Goal: Information Seeking & Learning: Check status

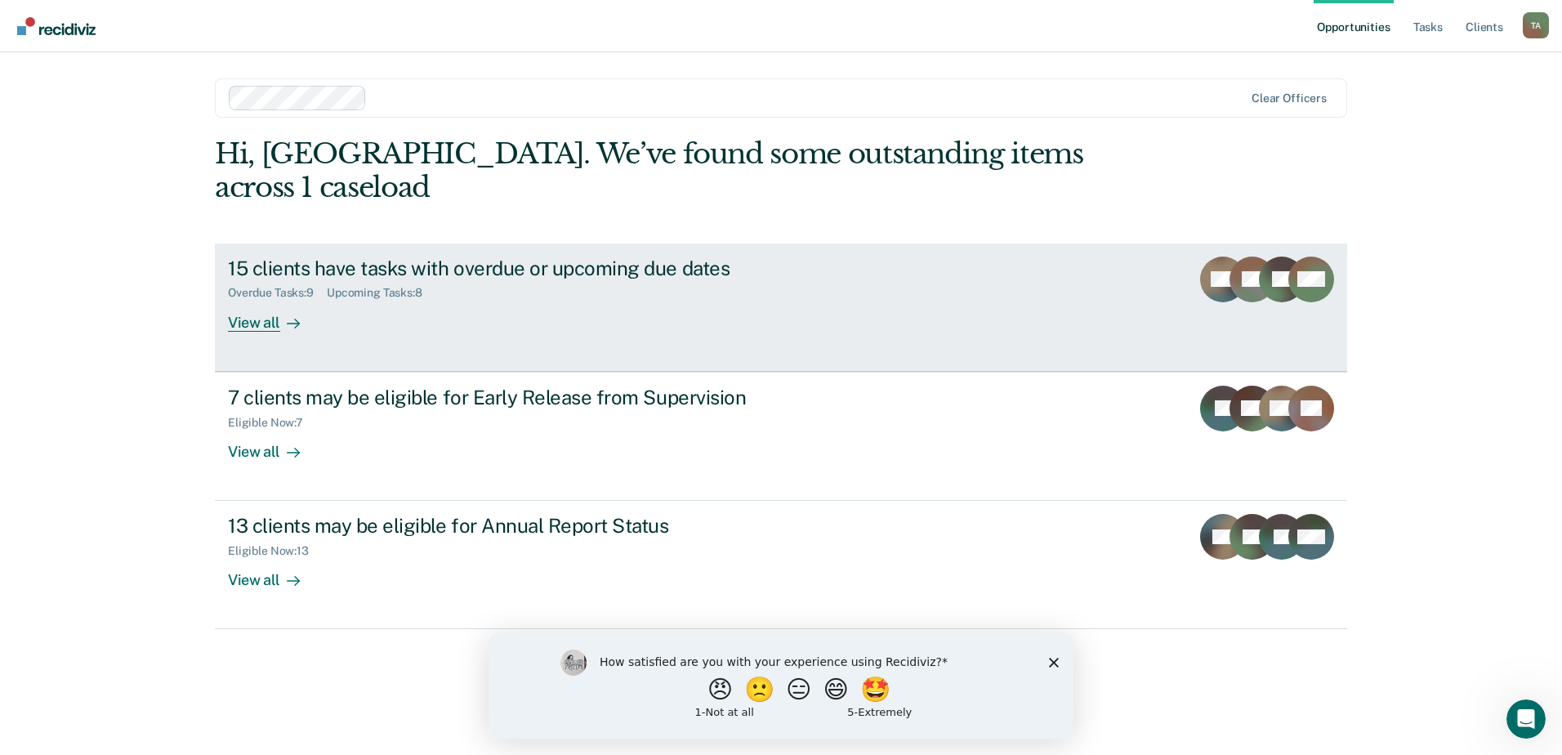
click at [274, 300] on div "View all" at bounding box center [274, 316] width 92 height 32
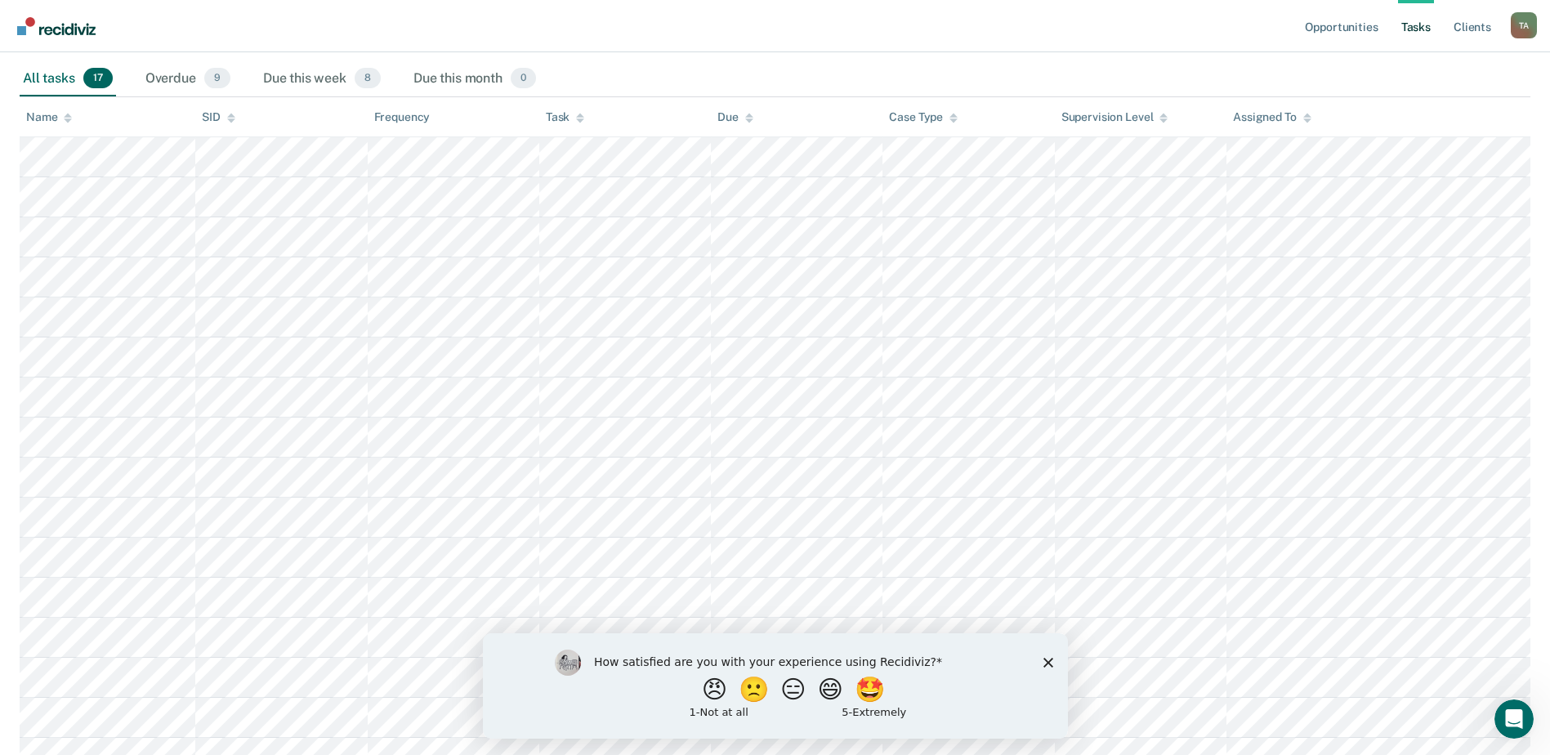
scroll to position [163, 0]
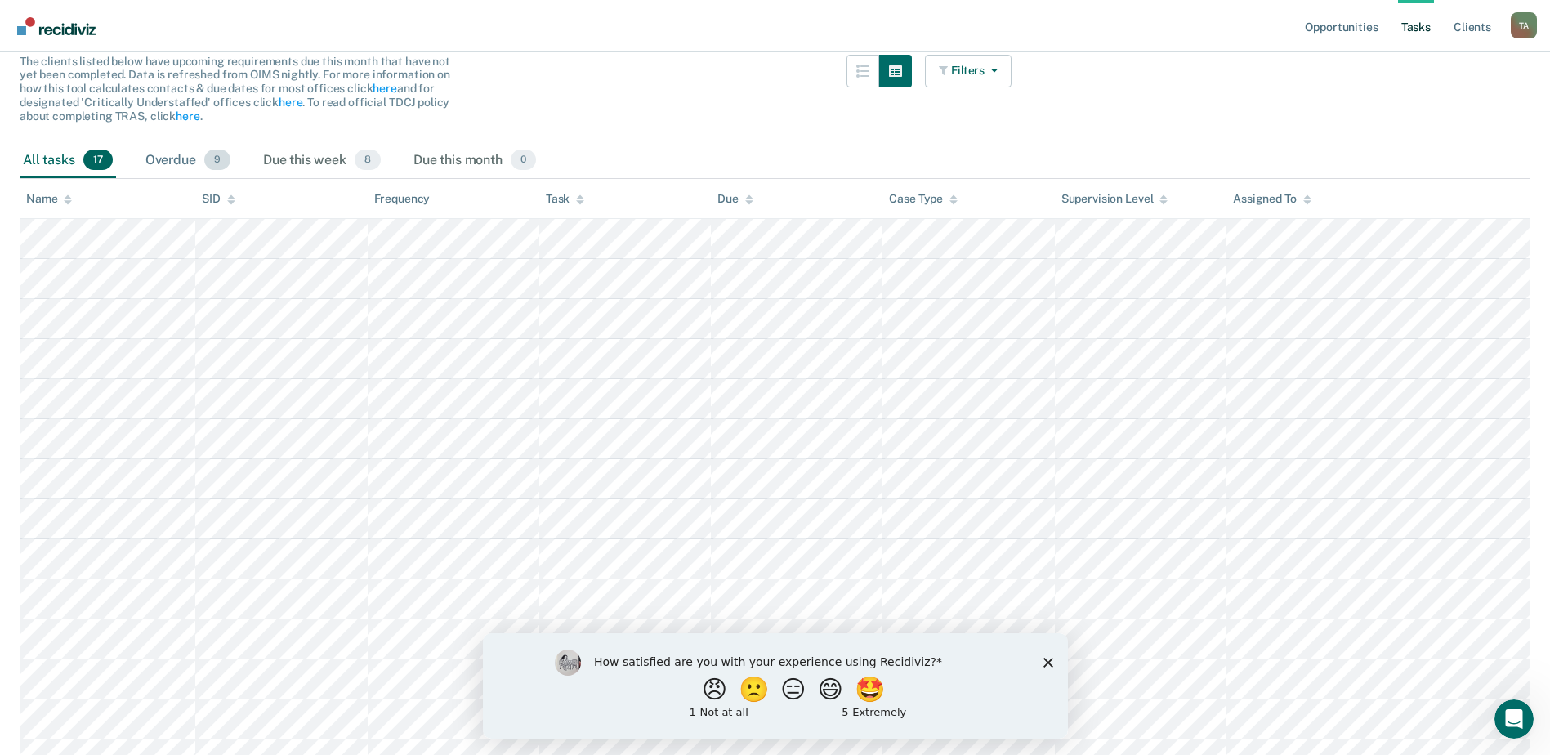
click at [183, 163] on div "Overdue 9" at bounding box center [188, 161] width 92 height 36
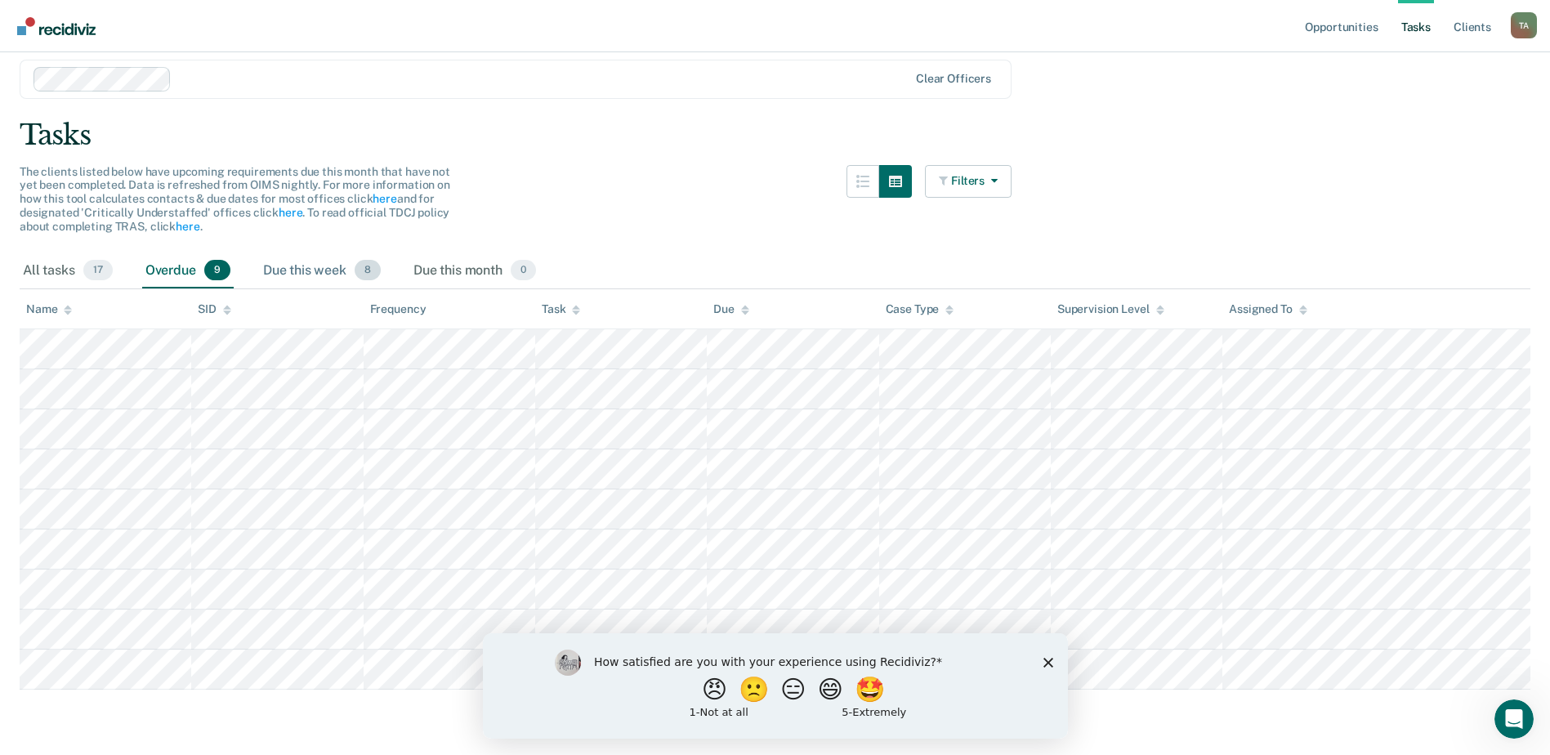
click at [319, 273] on div "Due this week 8" at bounding box center [322, 271] width 124 height 36
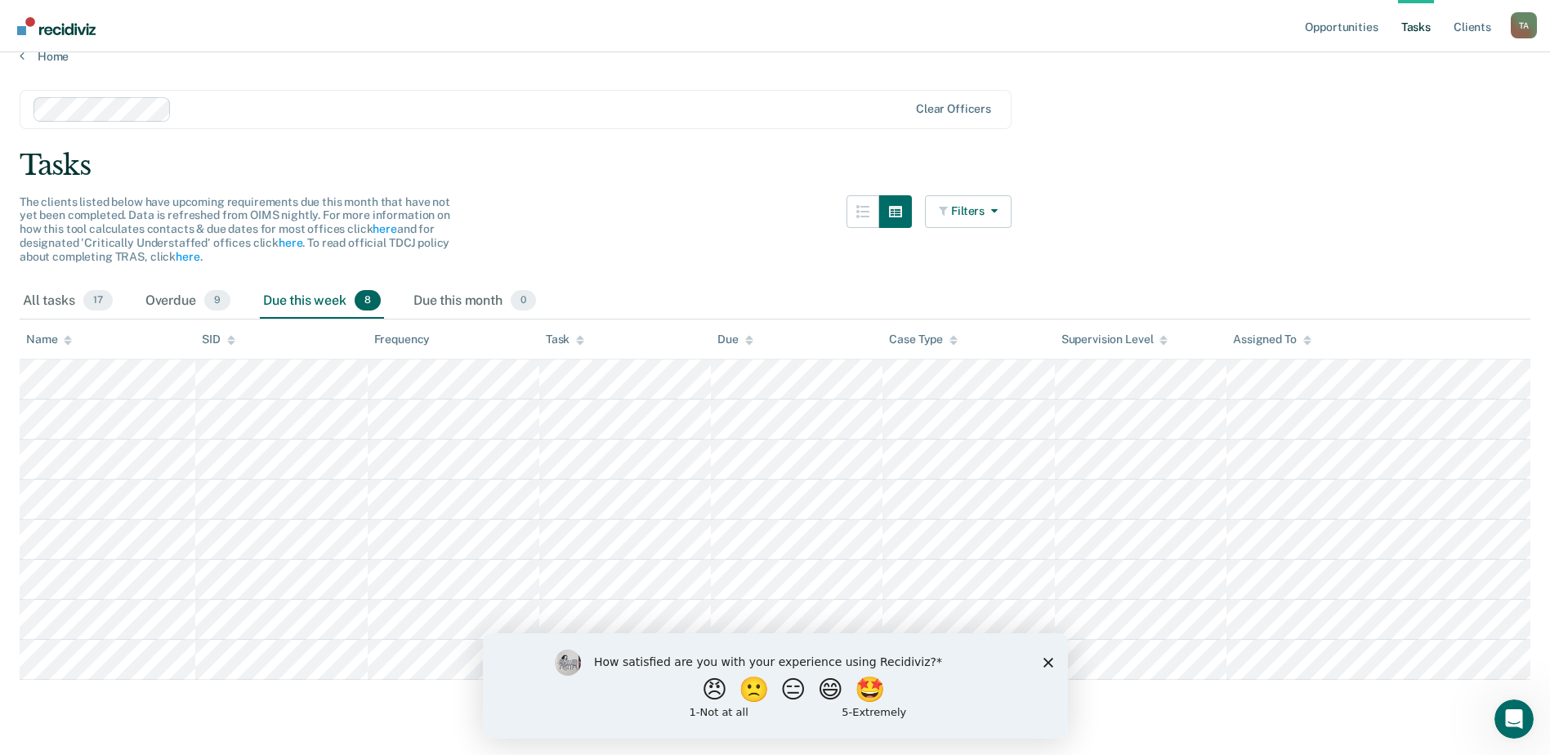
click at [1050, 659] on polygon "Close survey" at bounding box center [1048, 662] width 10 height 10
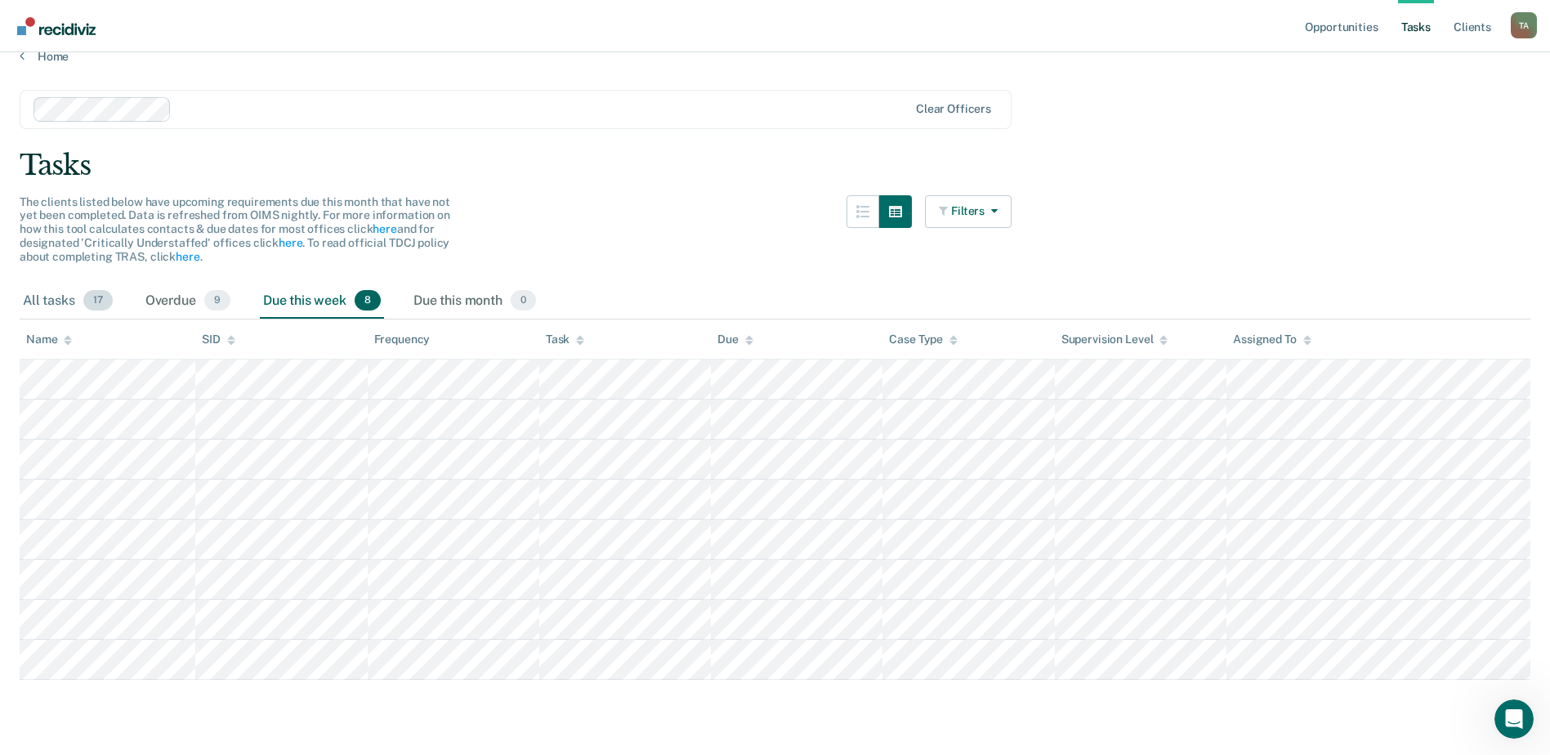
click at [38, 305] on div "All tasks 17" at bounding box center [68, 302] width 96 height 36
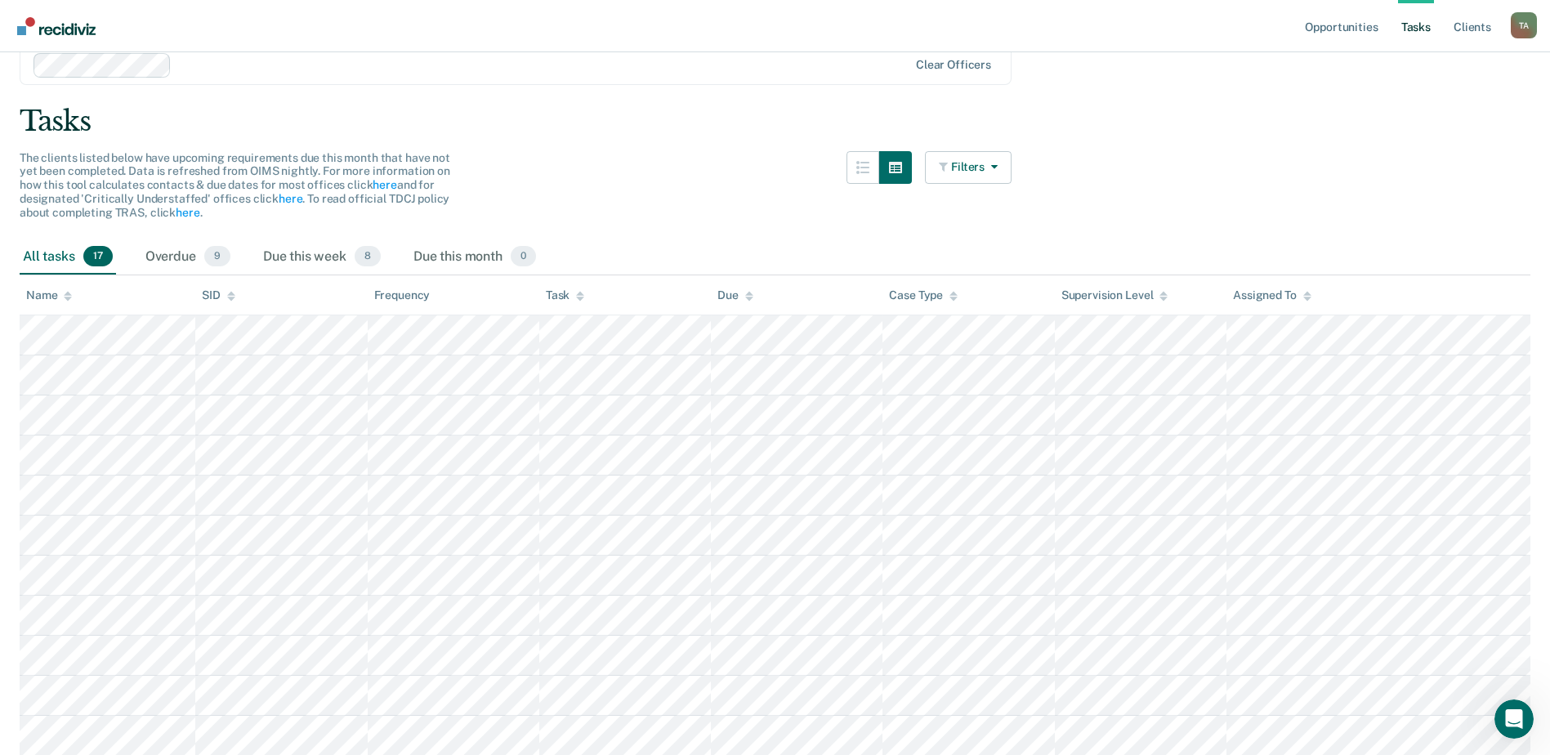
scroll to position [0, 0]
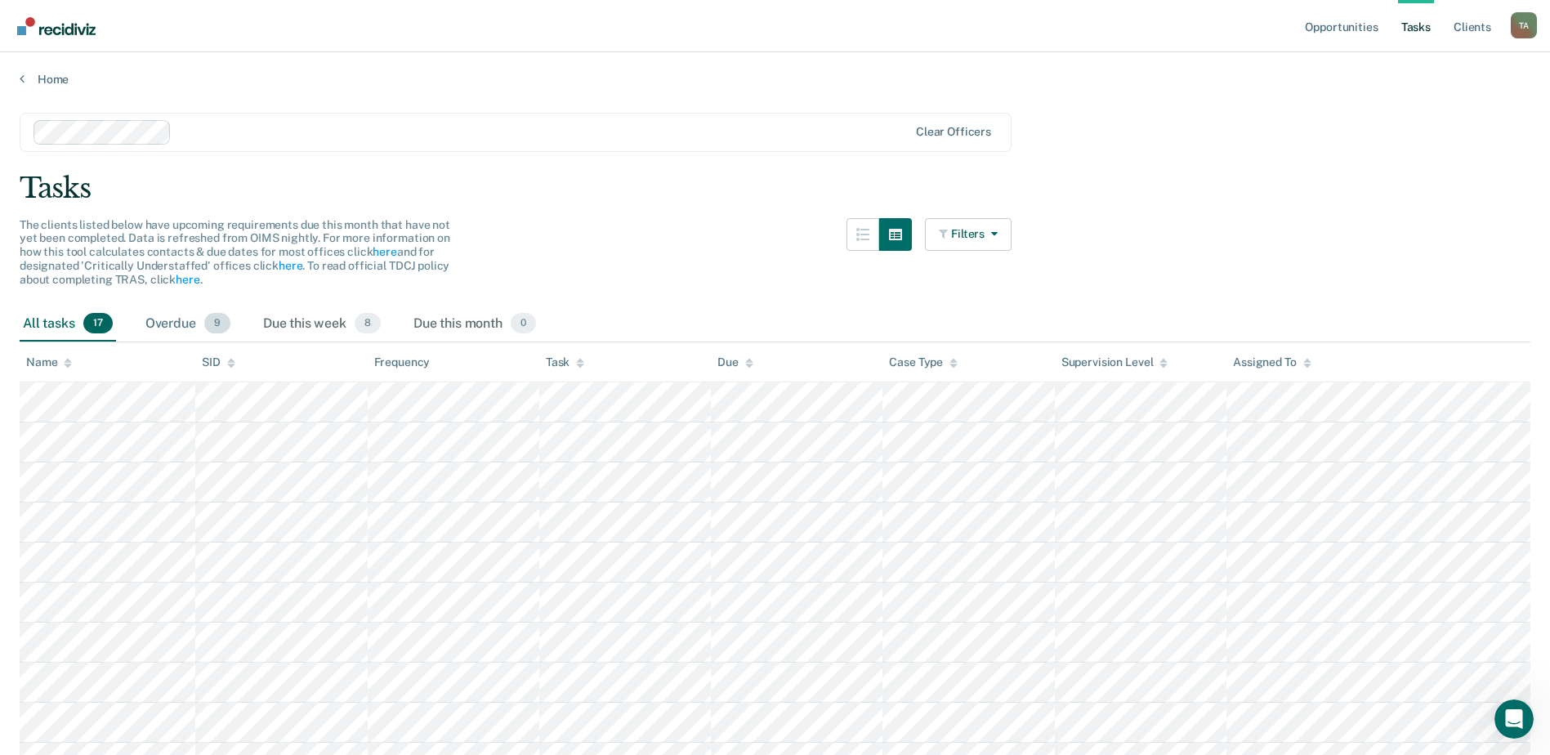
click at [193, 327] on div "Overdue 9" at bounding box center [188, 324] width 92 height 36
click at [457, 333] on div "Due this month 0" at bounding box center [474, 324] width 129 height 36
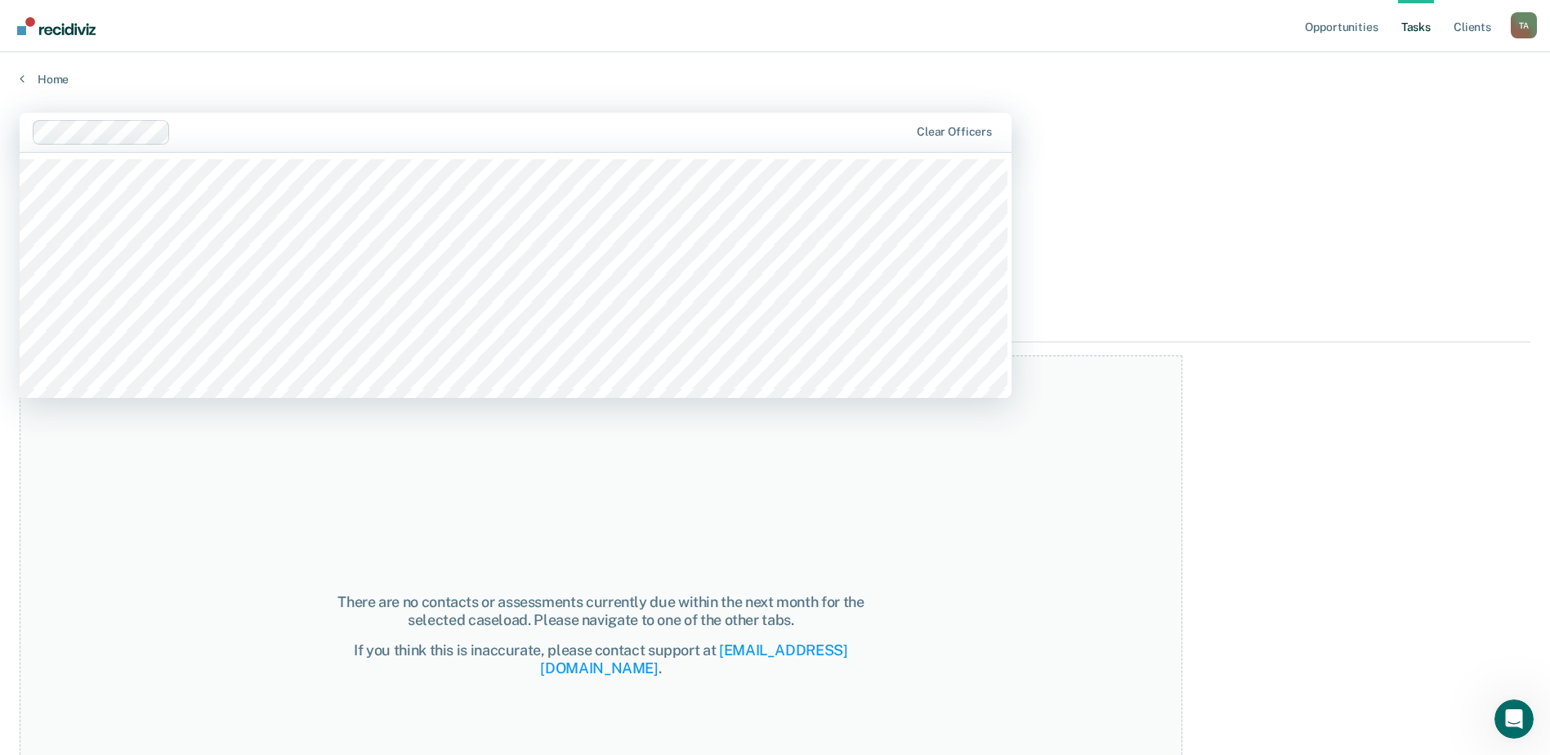
click at [286, 137] on div at bounding box center [542, 132] width 731 height 19
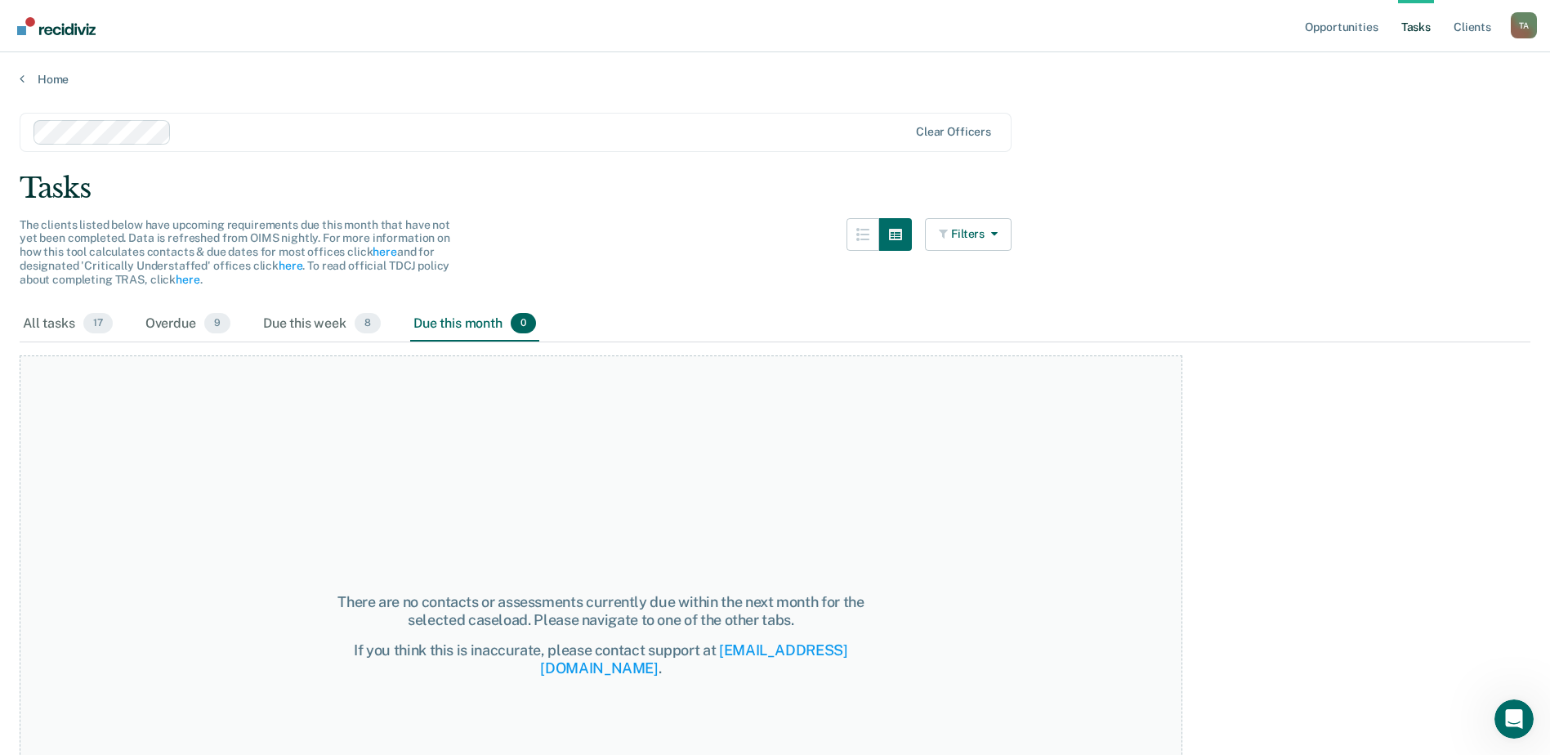
click at [265, 495] on div "There are no contacts or assessments currently due within the next month for th…" at bounding box center [601, 634] width 1163 height 559
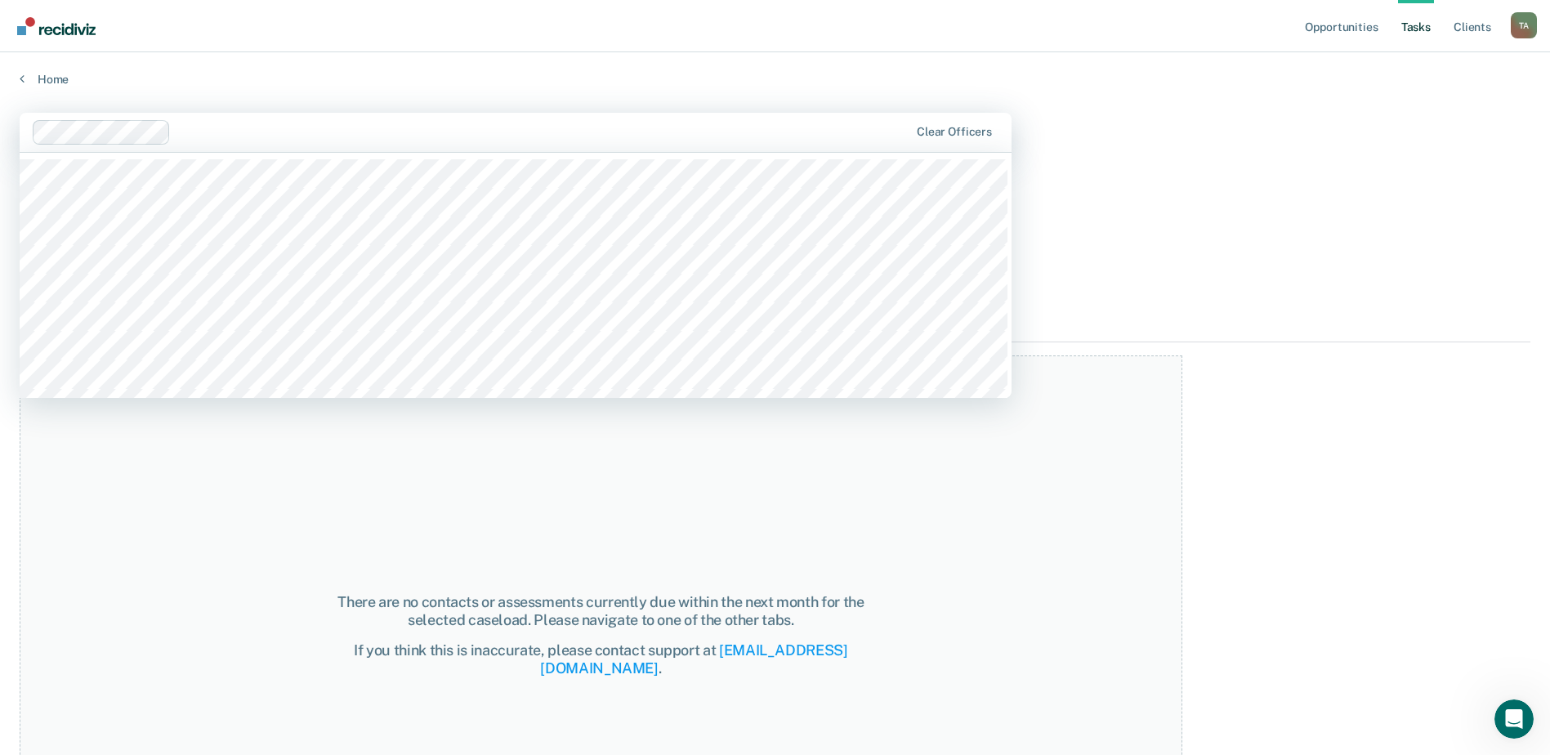
click at [290, 145] on div "Clear officers" at bounding box center [516, 132] width 992 height 39
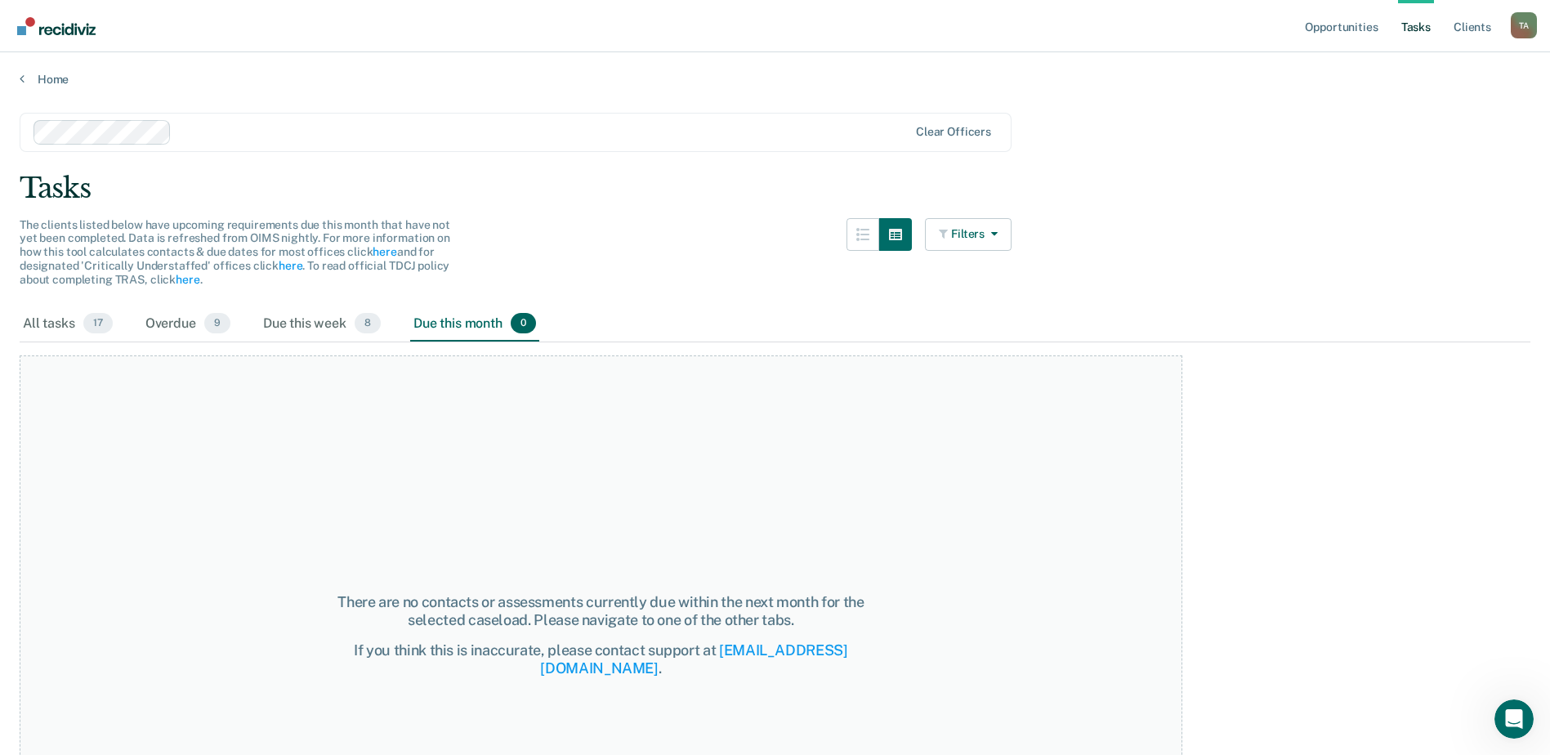
click at [248, 450] on div "There are no contacts or assessments currently due within the next month for th…" at bounding box center [601, 634] width 1163 height 559
click at [1413, 20] on link "Tasks" at bounding box center [1416, 26] width 36 height 52
click at [1359, 30] on link "Opportunities" at bounding box center [1341, 26] width 79 height 52
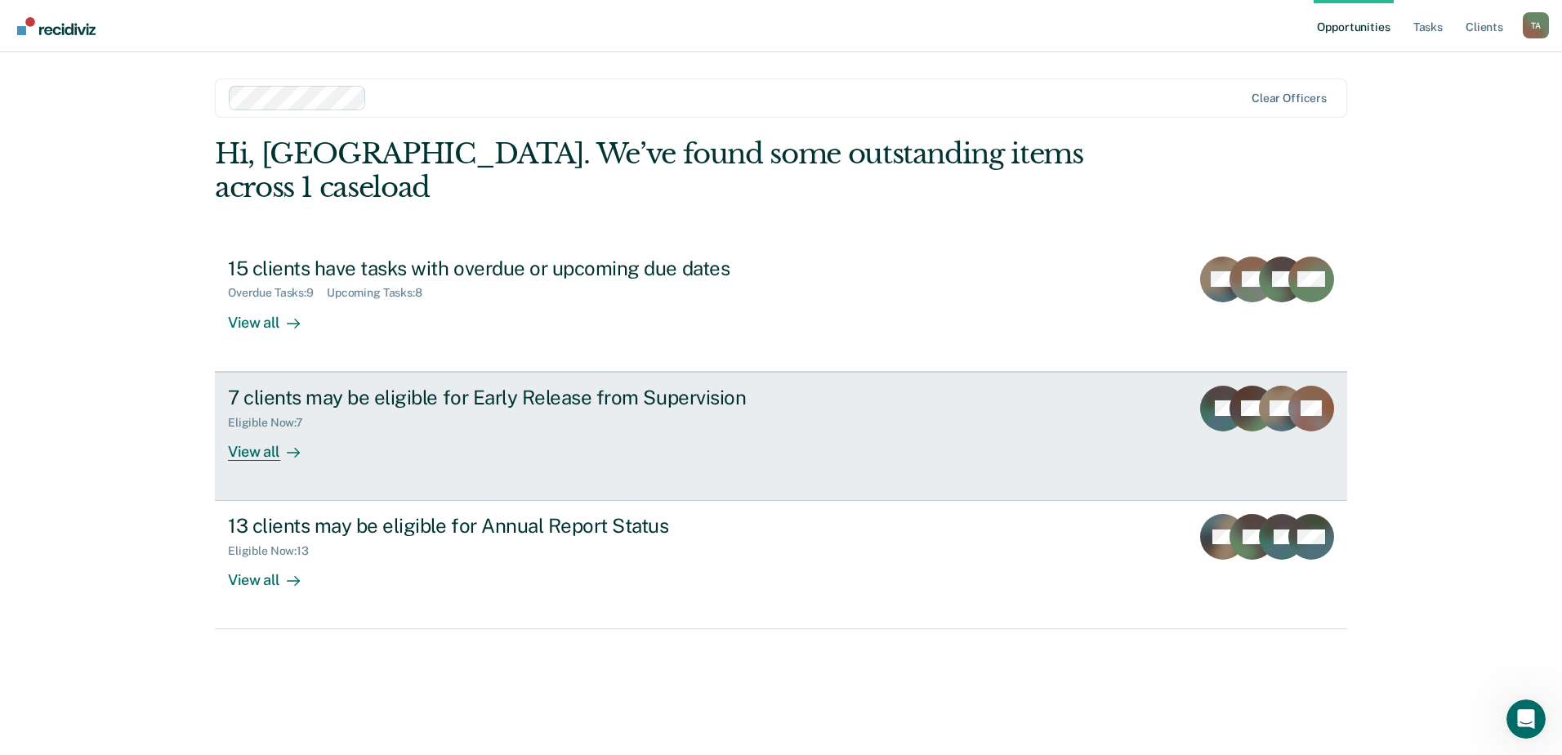
click at [268, 429] on div "View all" at bounding box center [274, 445] width 92 height 32
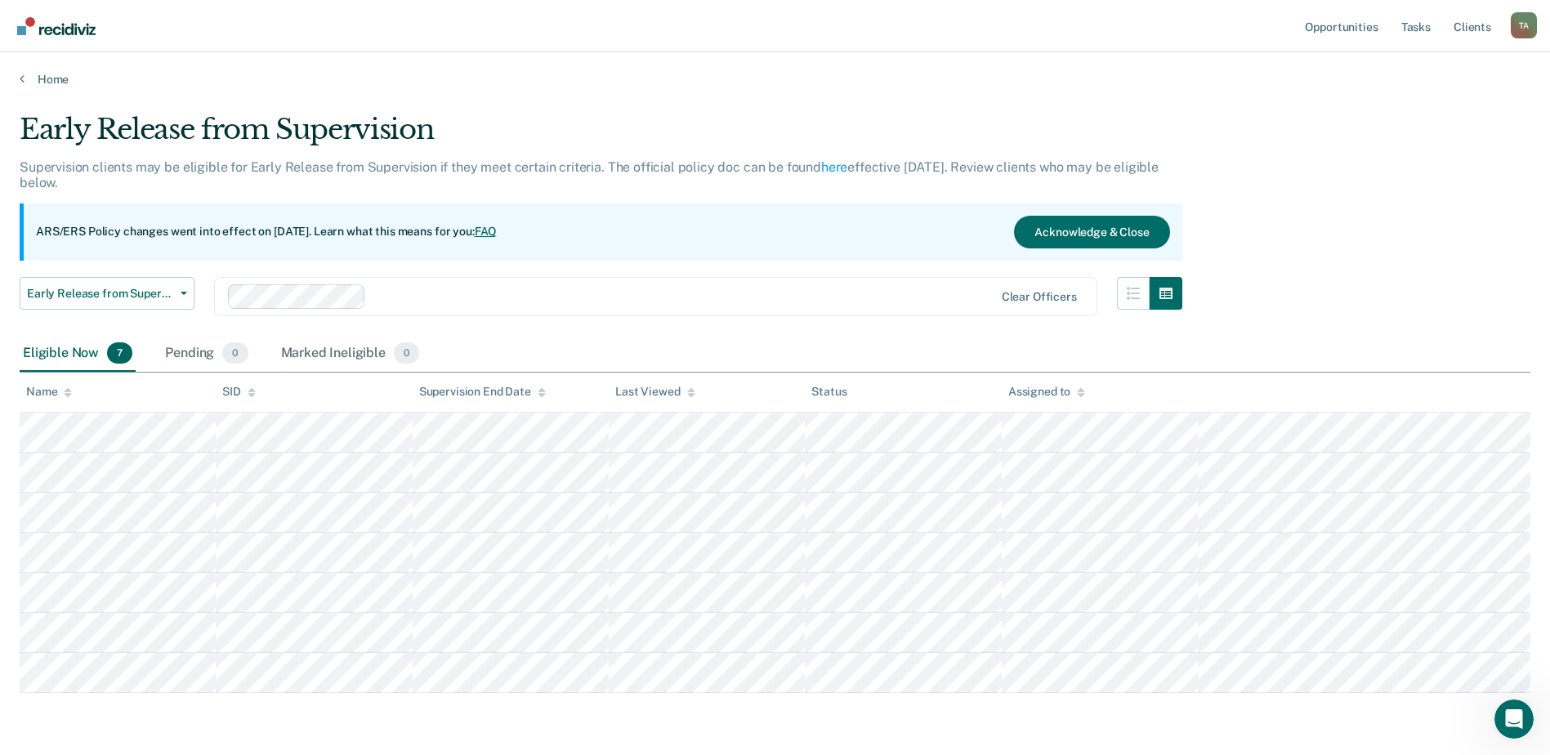
click at [63, 371] on div "Eligible Now 7" at bounding box center [78, 354] width 116 height 36
click at [208, 355] on div "Pending 0" at bounding box center [206, 354] width 89 height 36
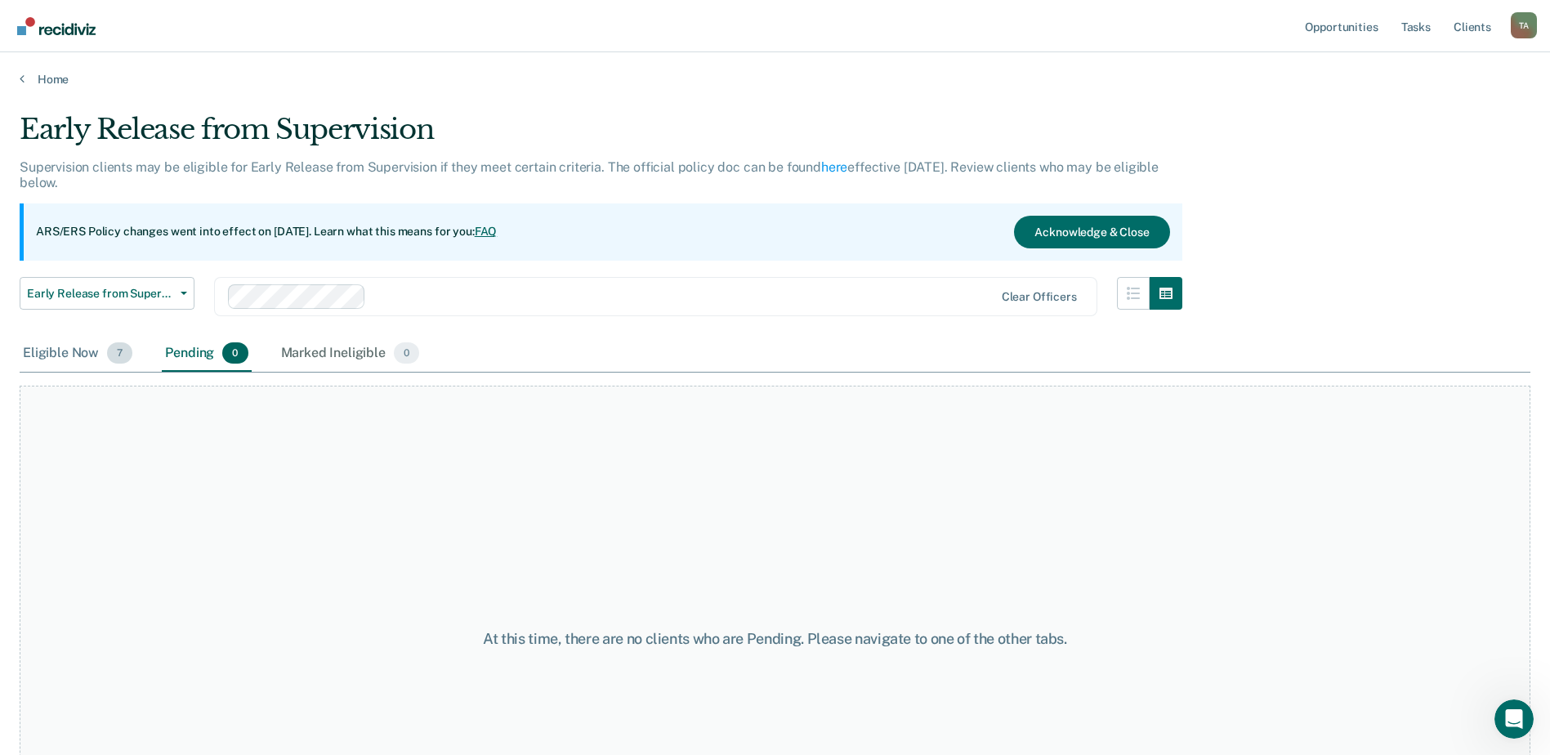
click at [65, 356] on div "Eligible Now 7" at bounding box center [78, 354] width 116 height 36
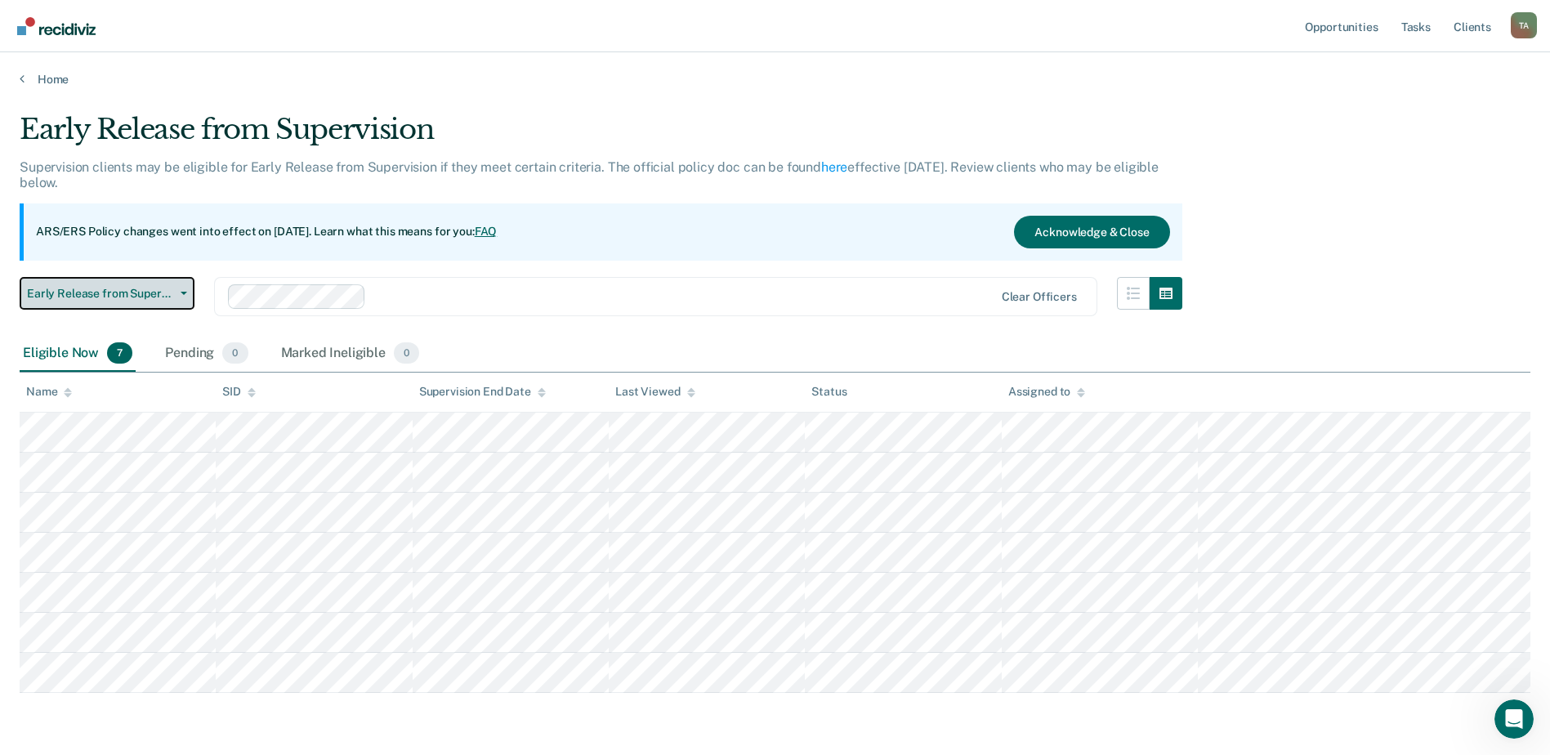
click at [184, 297] on button "Early Release from Supervision" at bounding box center [107, 293] width 175 height 33
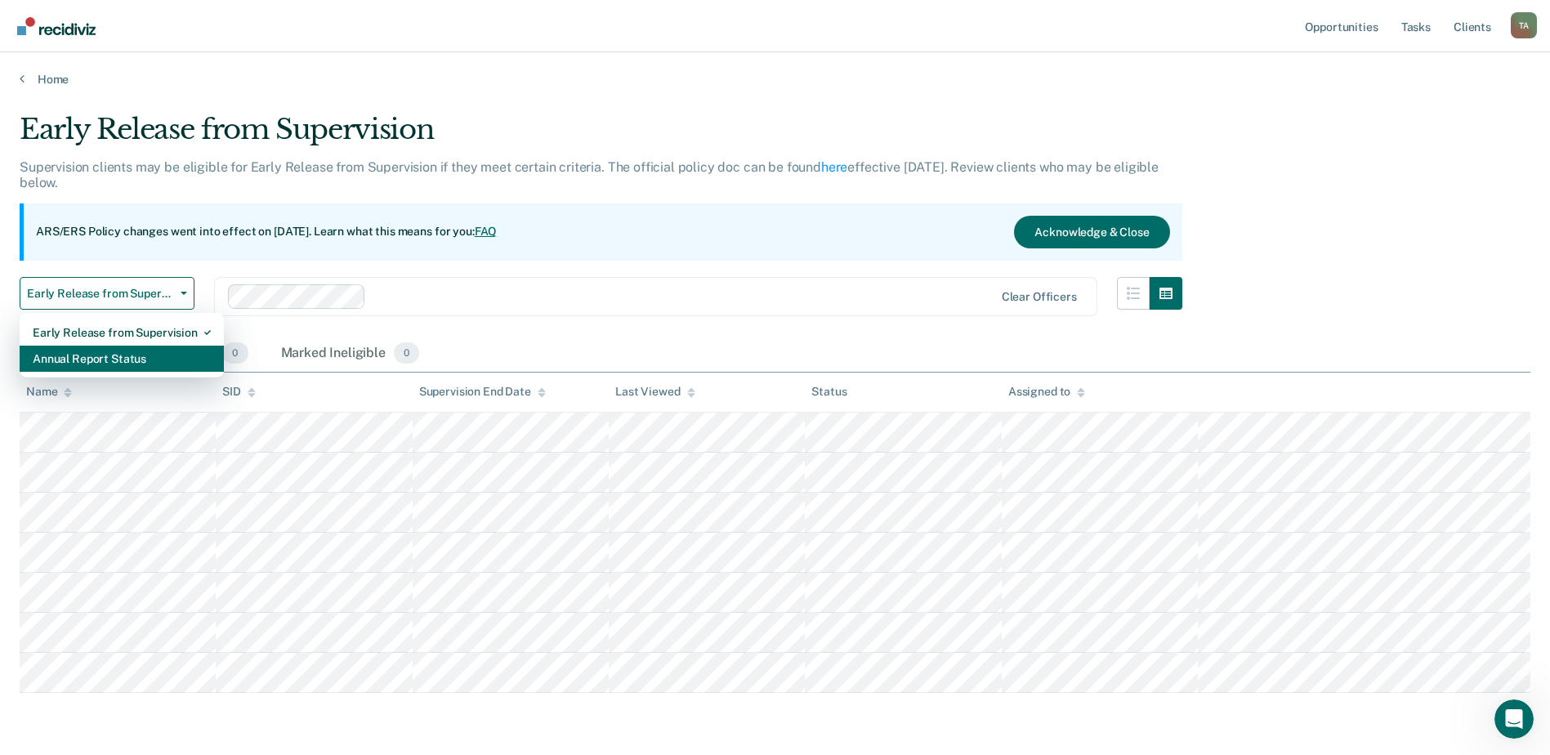
click at [170, 358] on div "Annual Report Status" at bounding box center [122, 359] width 178 height 26
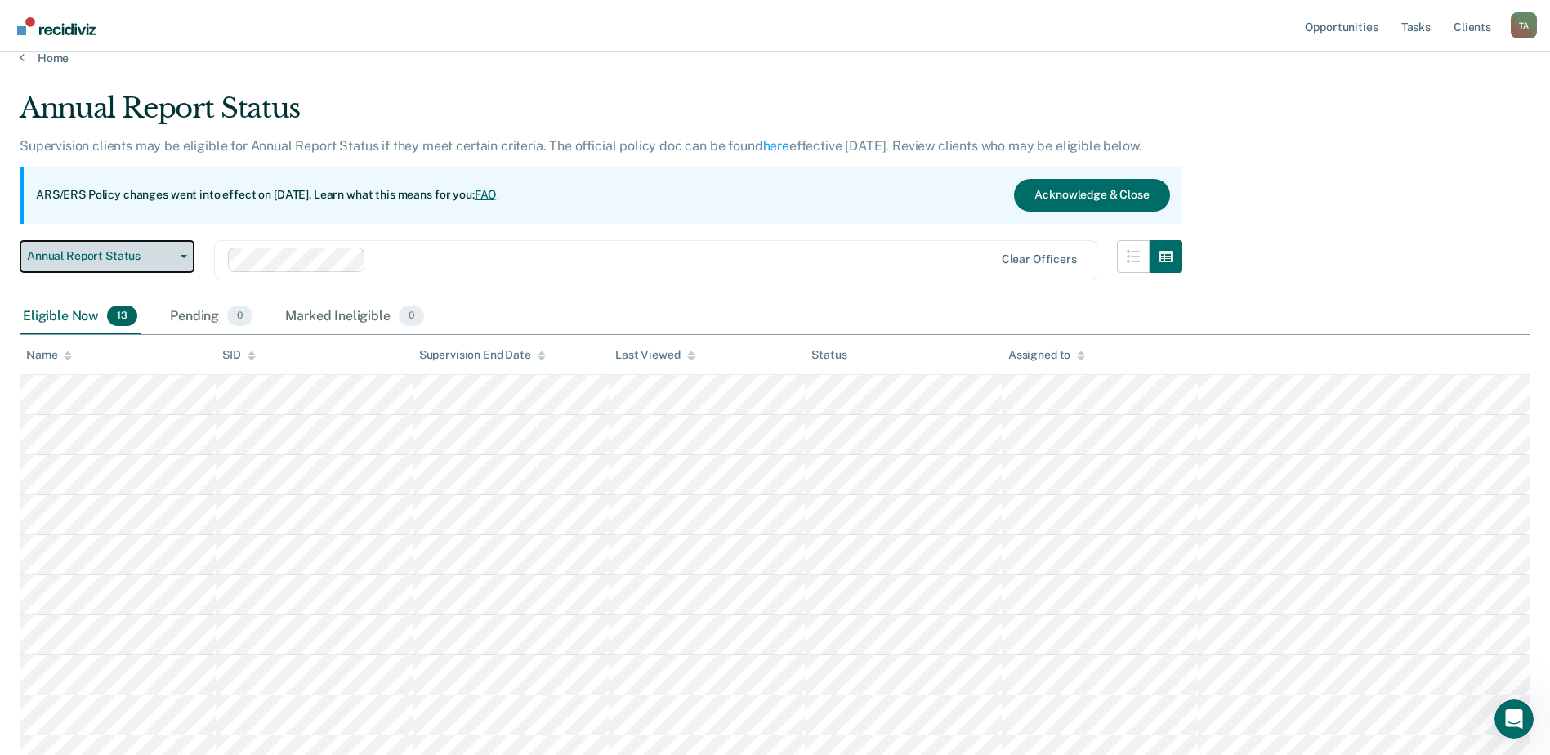
scroll to position [82, 0]
